Goal: Find contact information: Find contact information

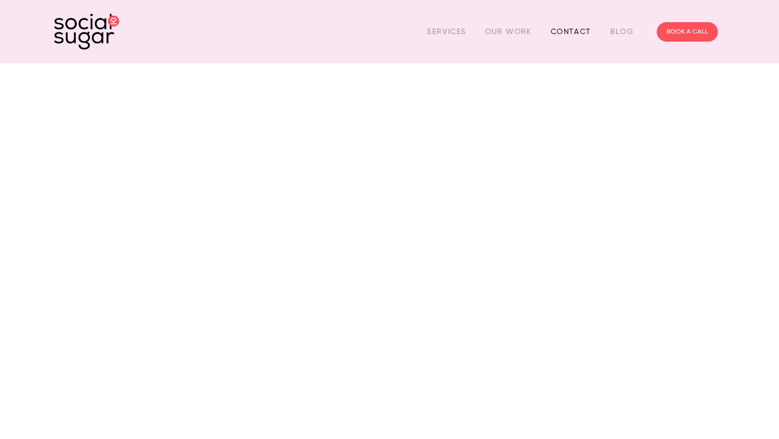
click at [571, 29] on link "Contact" at bounding box center [571, 31] width 41 height 17
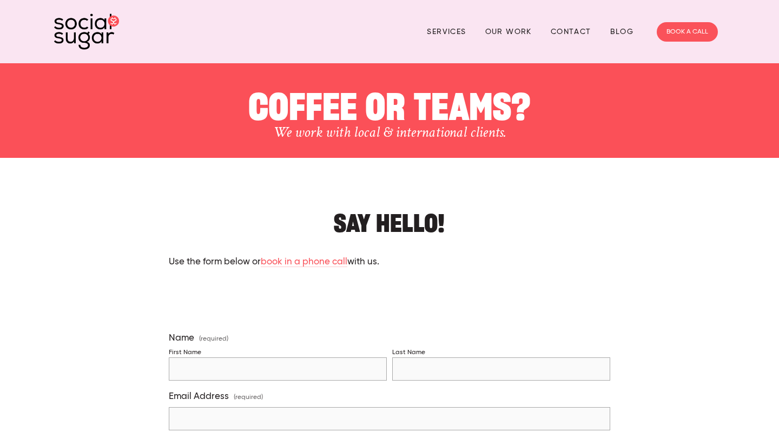
click at [89, 38] on img at bounding box center [86, 32] width 65 height 36
